Goal: Navigation & Orientation: Find specific page/section

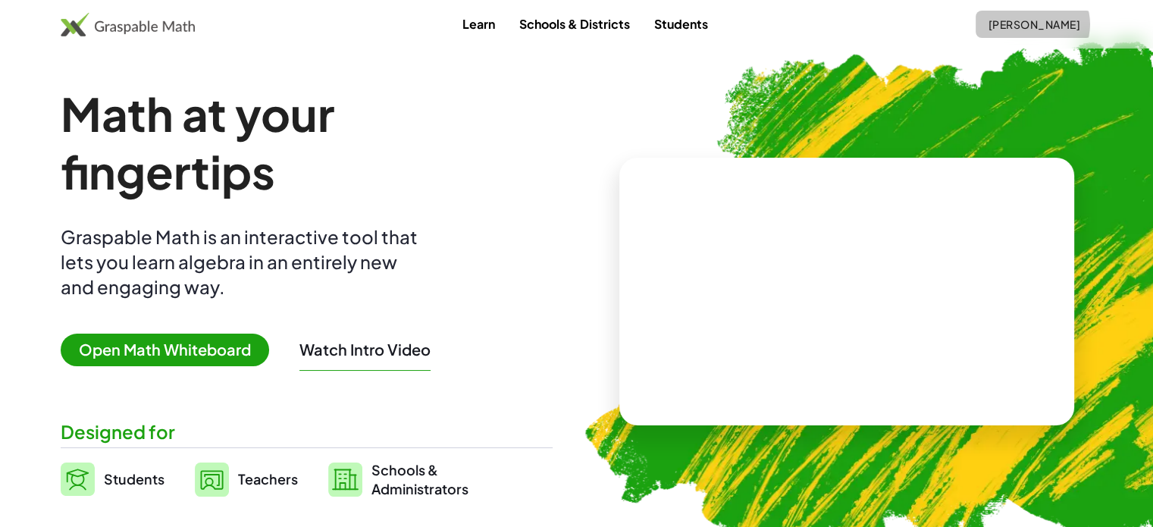
click at [1012, 24] on span "[PERSON_NAME]" at bounding box center [1034, 24] width 92 height 14
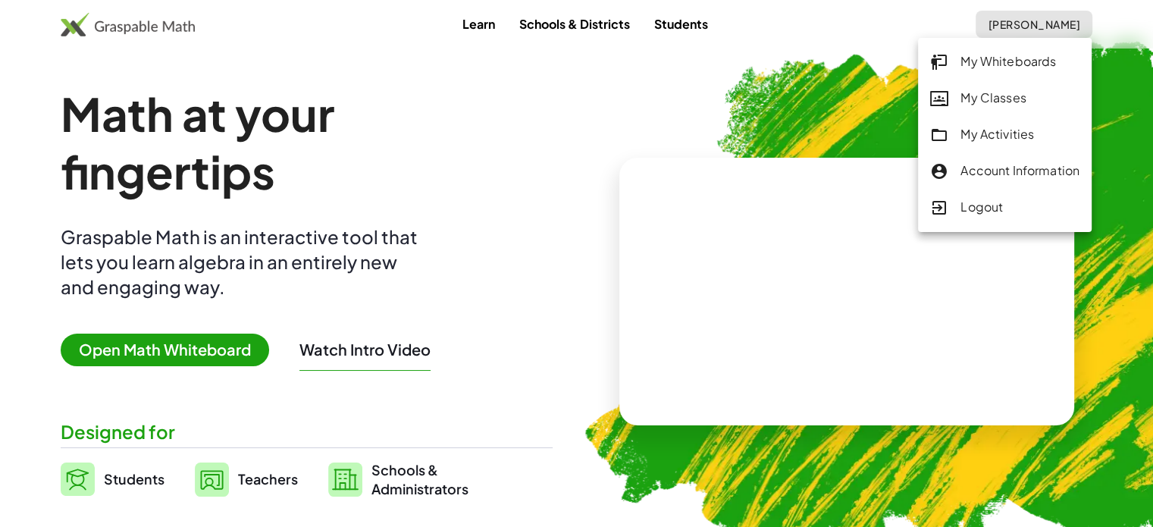
click at [998, 131] on div "My Activities" at bounding box center [1004, 135] width 149 height 20
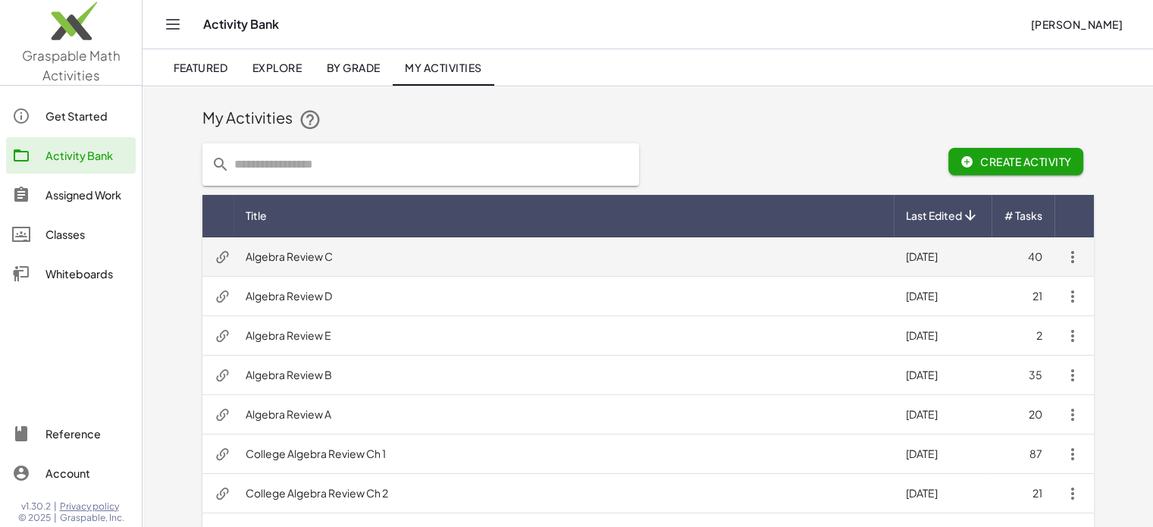
click at [325, 266] on td "Algebra Review C" at bounding box center [564, 256] width 660 height 39
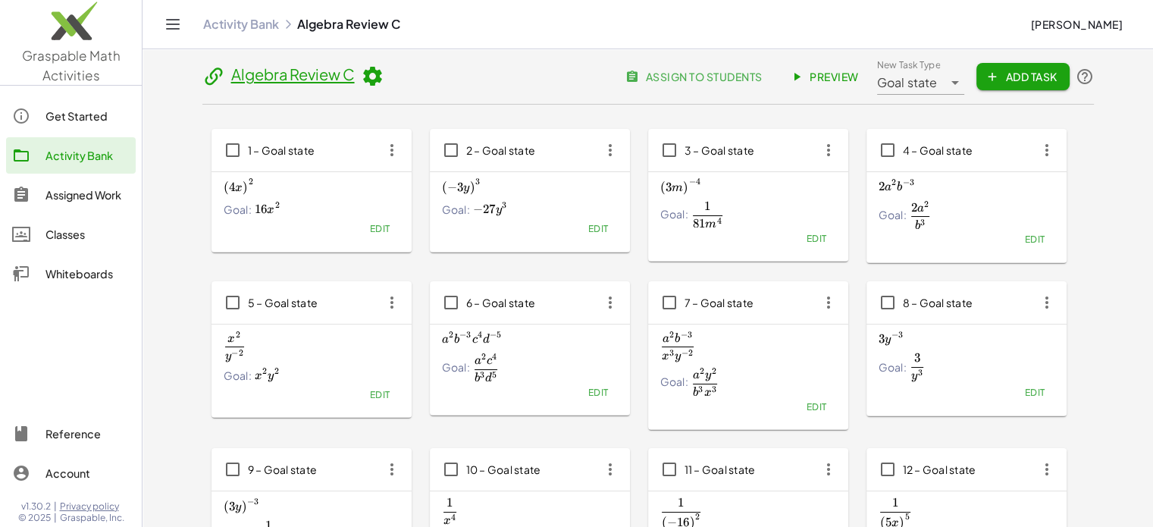
click at [831, 75] on span "Preview" at bounding box center [826, 77] width 66 height 14
click at [820, 73] on span "Preview" at bounding box center [826, 77] width 66 height 14
click at [232, 24] on link "Activity Bank" at bounding box center [241, 24] width 76 height 15
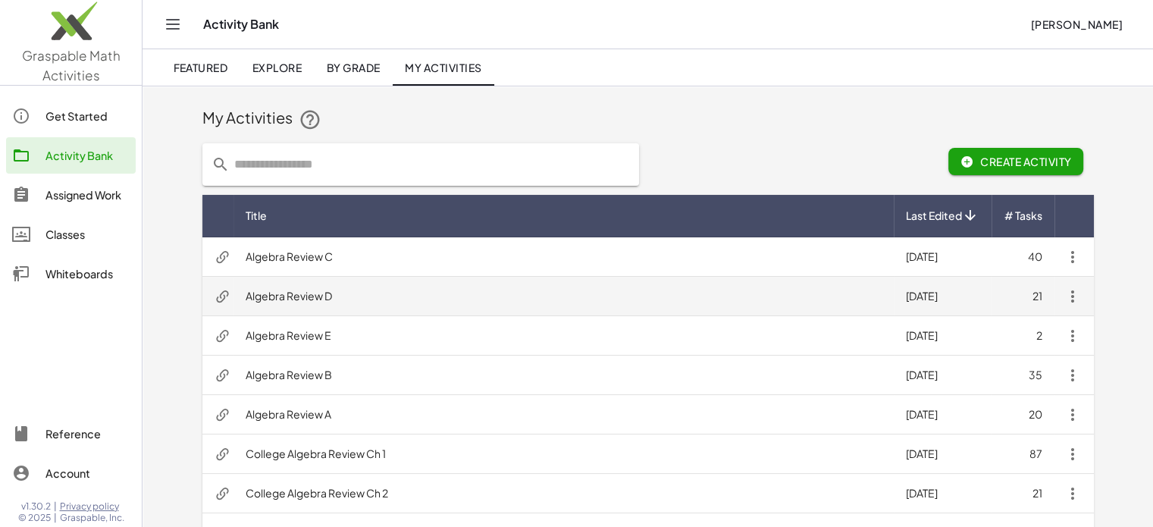
click at [306, 298] on td "Algebra Review D" at bounding box center [564, 296] width 660 height 39
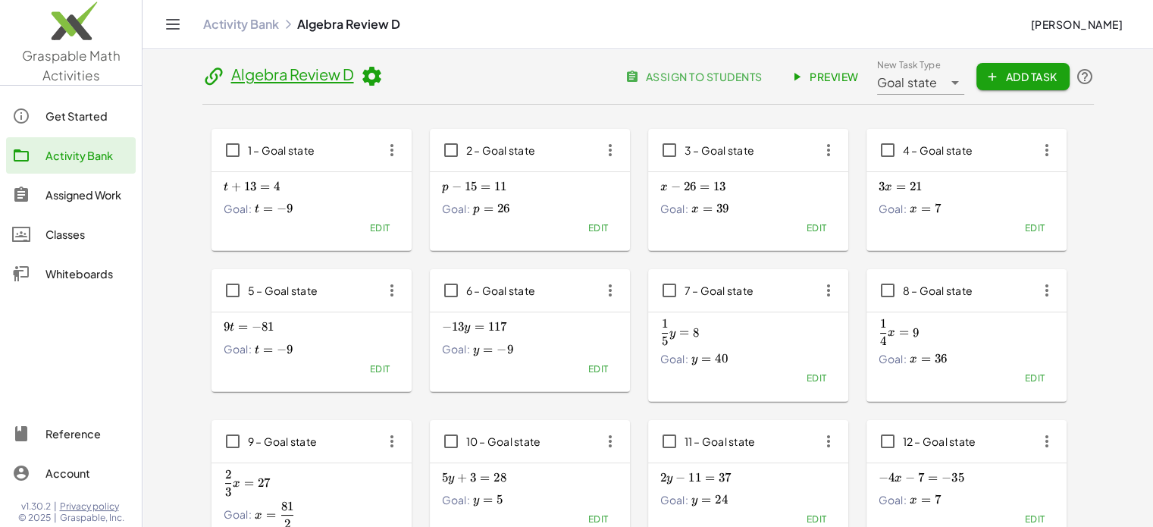
click at [227, 29] on link "Activity Bank" at bounding box center [241, 24] width 76 height 15
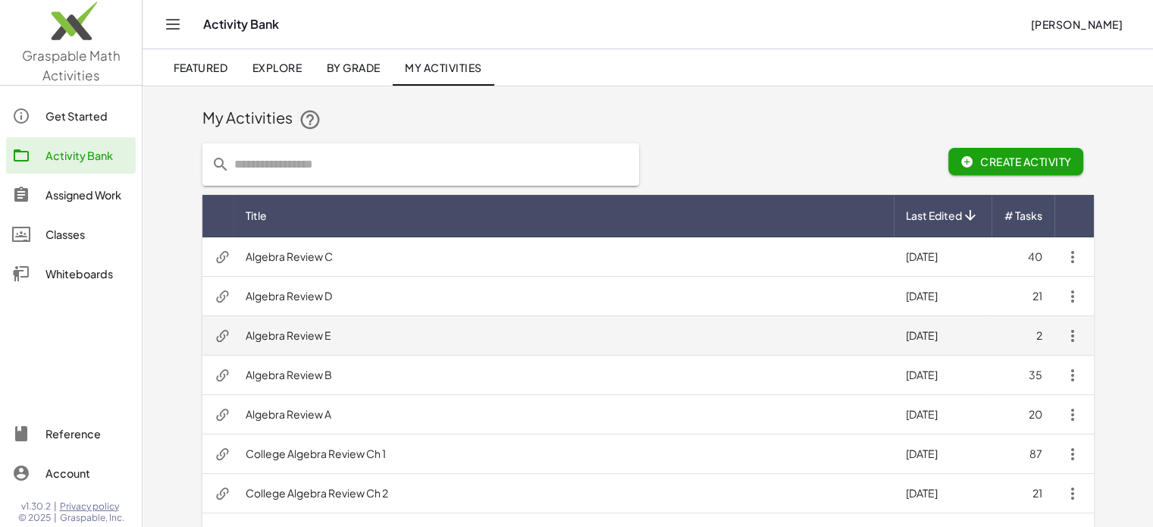
click at [299, 328] on td "Algebra Review E" at bounding box center [564, 335] width 660 height 39
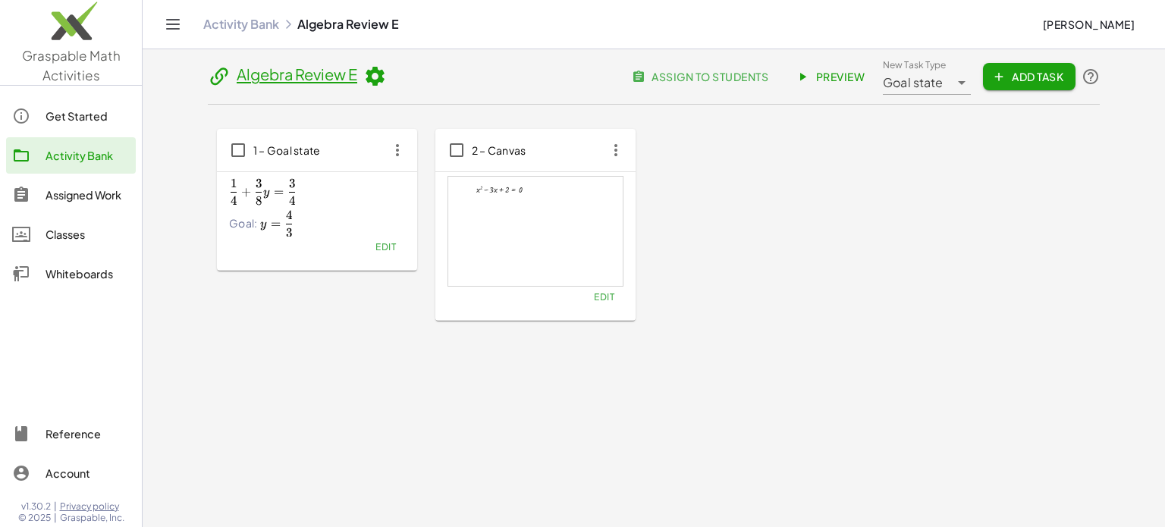
click at [233, 30] on link "Activity Bank" at bounding box center [241, 24] width 76 height 15
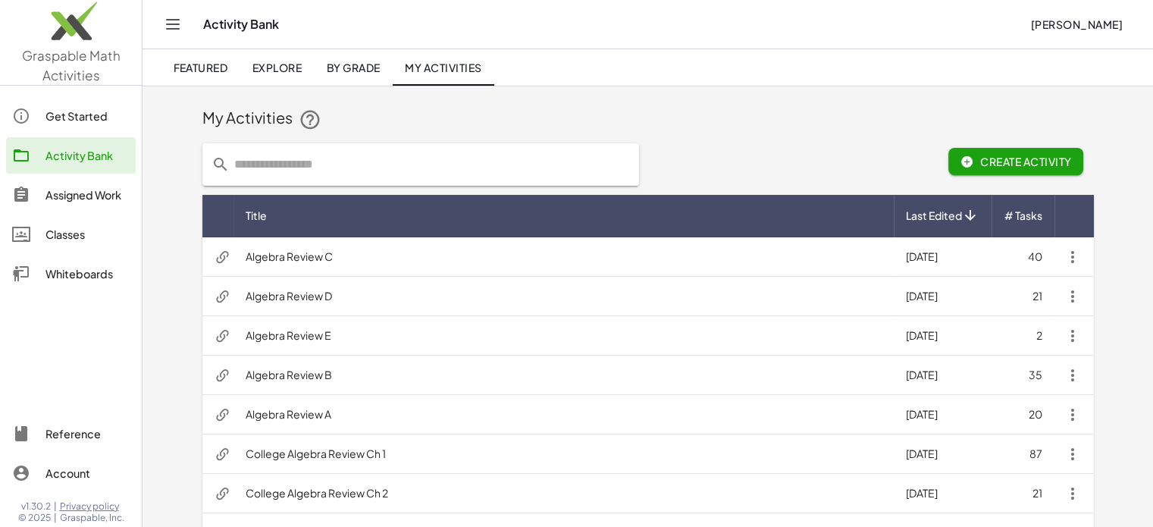
click at [742, 112] on div "My Activities" at bounding box center [648, 119] width 892 height 24
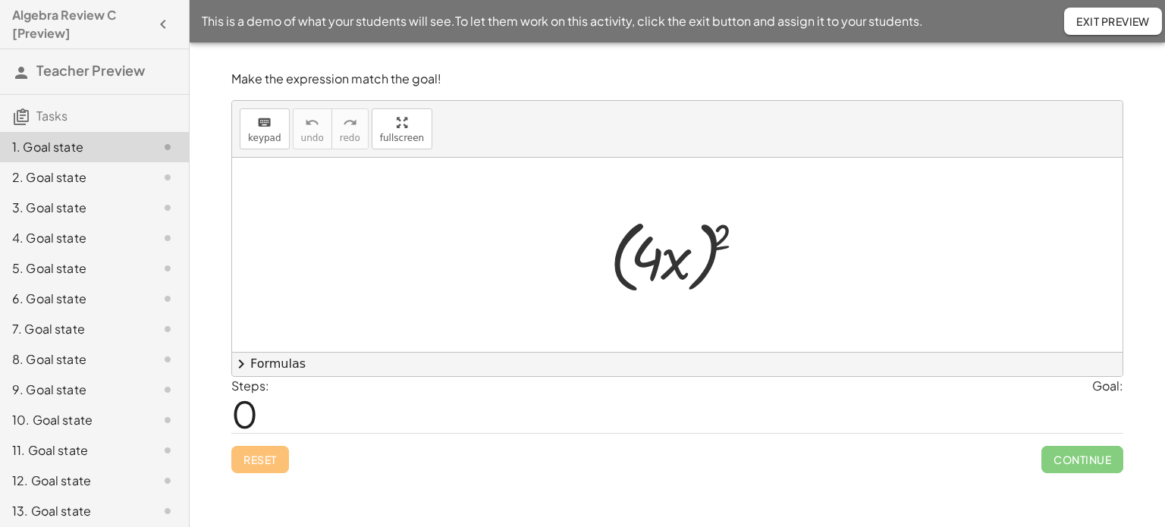
click at [83, 405] on div "8. Goal state" at bounding box center [94, 420] width 189 height 30
